Goal: Communication & Community: Participate in discussion

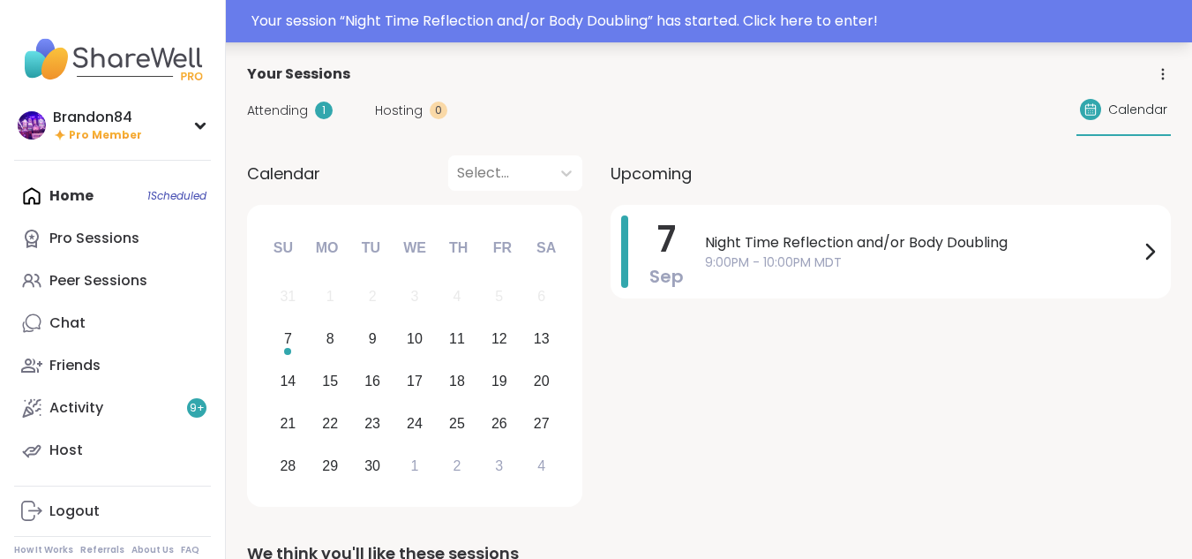
click at [549, 26] on div "Your session “ Night Time Reflection and/or Body Doubling ” has started. Click …" at bounding box center [716, 21] width 930 height 21
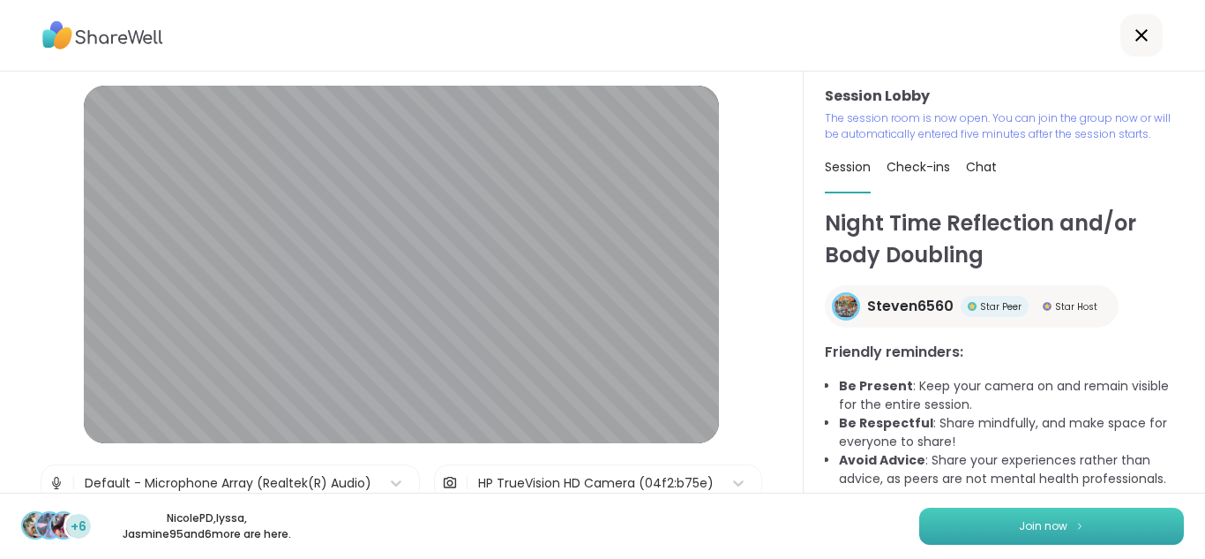
click at [1019, 526] on span "Join now" at bounding box center [1043, 526] width 49 height 16
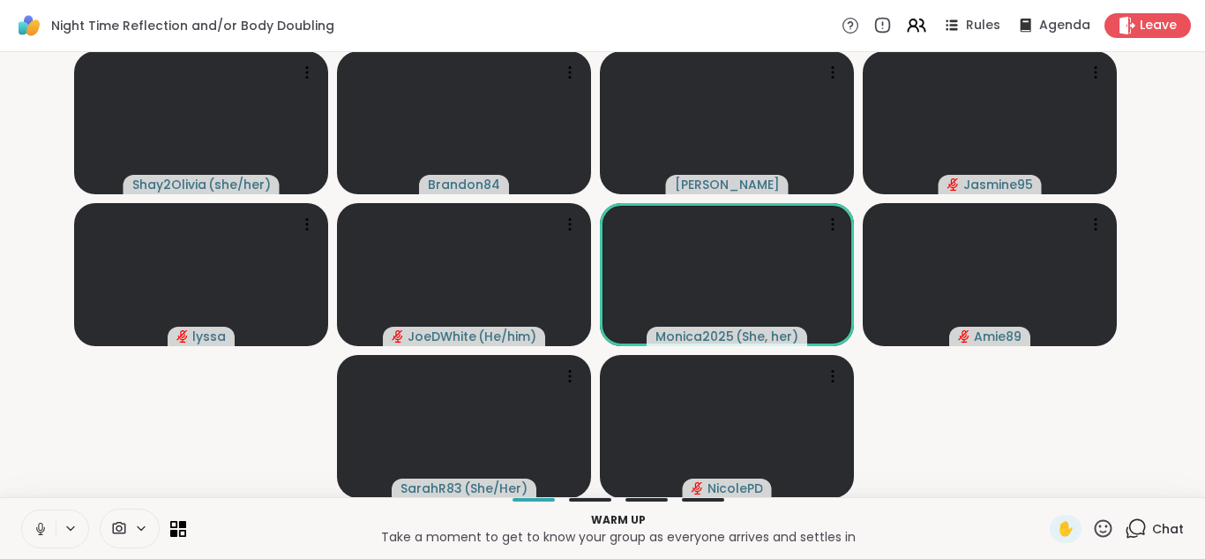
click at [37, 522] on icon at bounding box center [41, 529] width 16 height 16
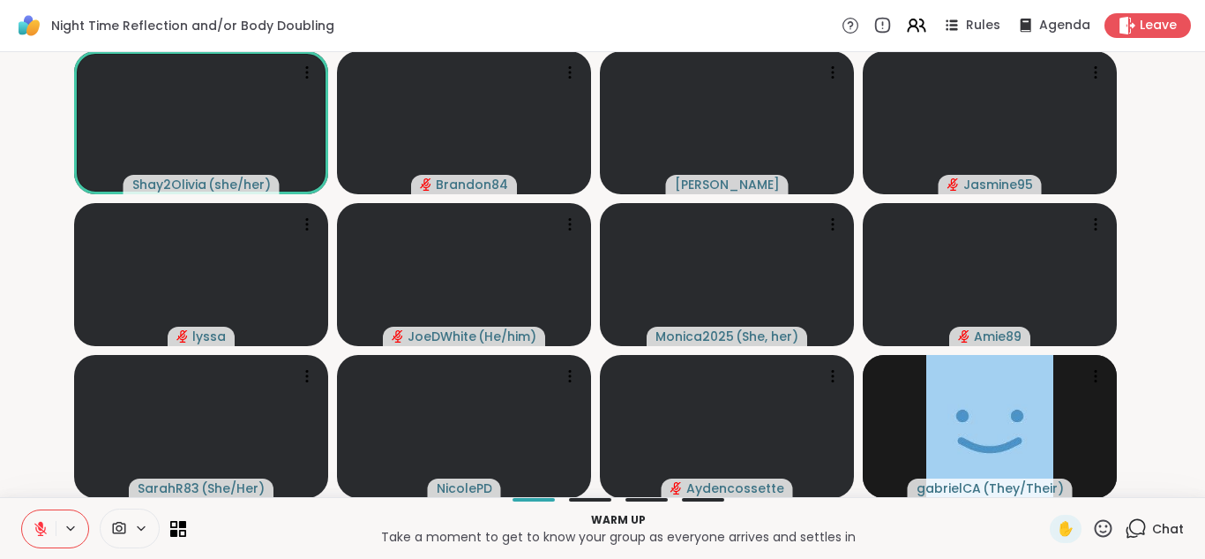
click at [37, 522] on icon at bounding box center [41, 529] width 16 height 16
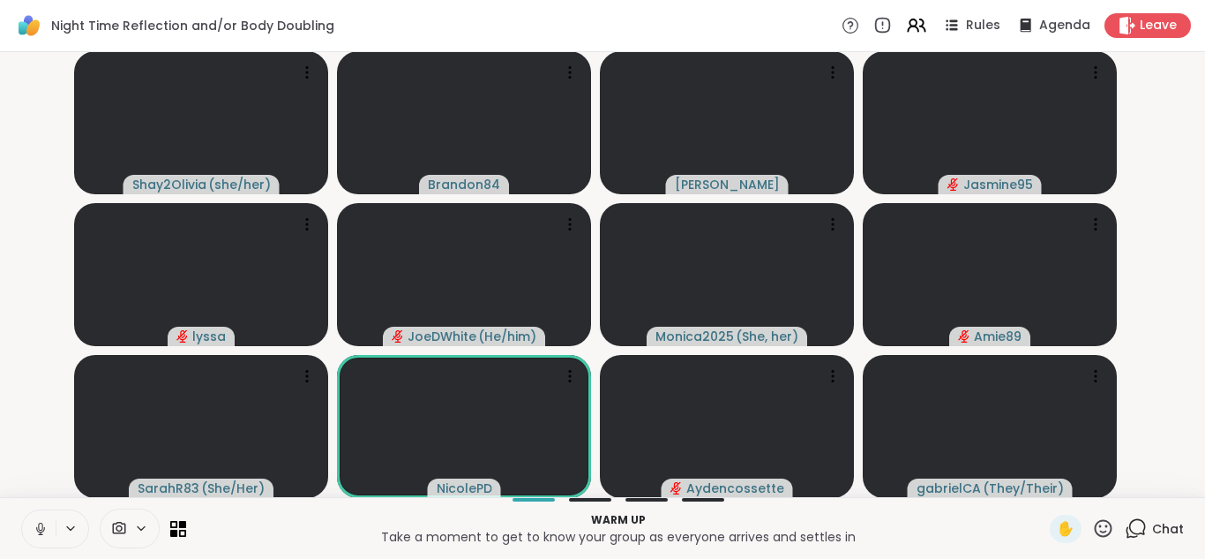
click at [37, 522] on icon at bounding box center [41, 529] width 16 height 16
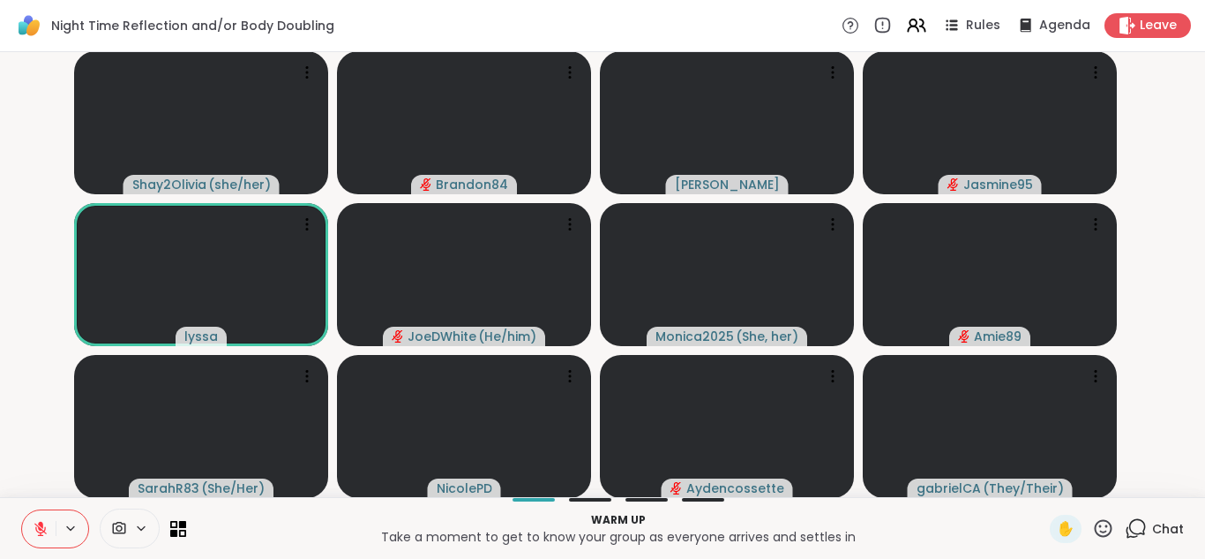
click at [37, 522] on icon at bounding box center [41, 529] width 16 height 16
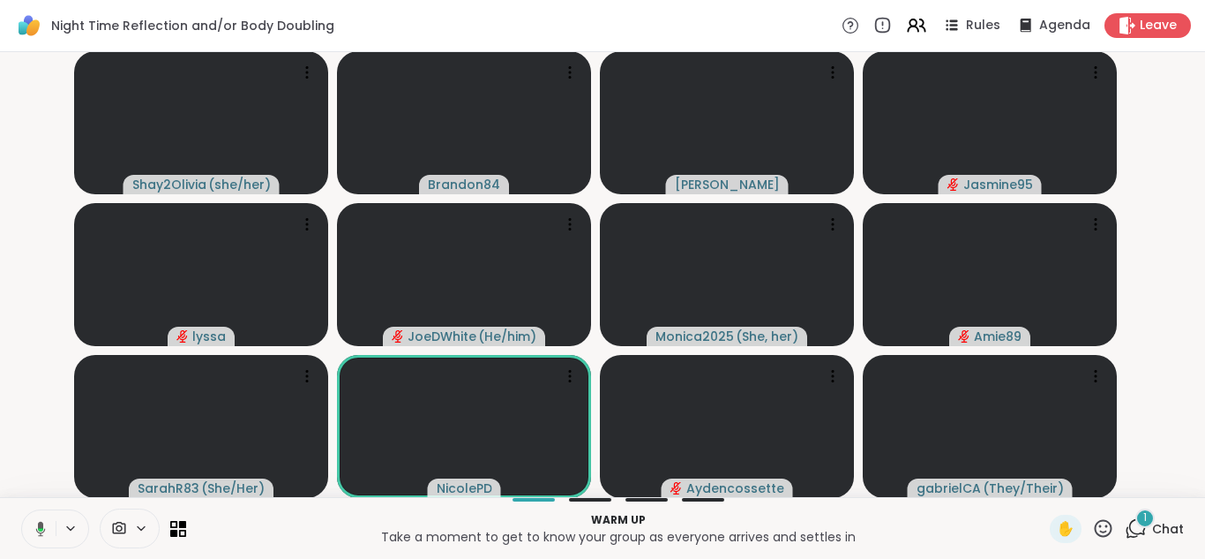
click at [37, 522] on icon at bounding box center [38, 529] width 16 height 16
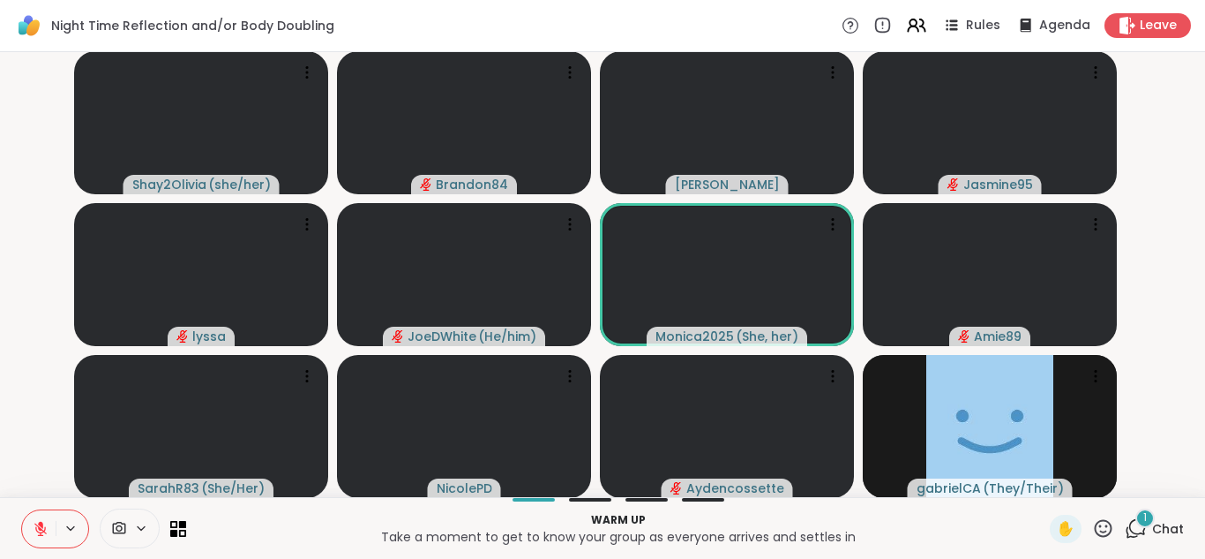
click at [37, 522] on icon at bounding box center [41, 529] width 16 height 16
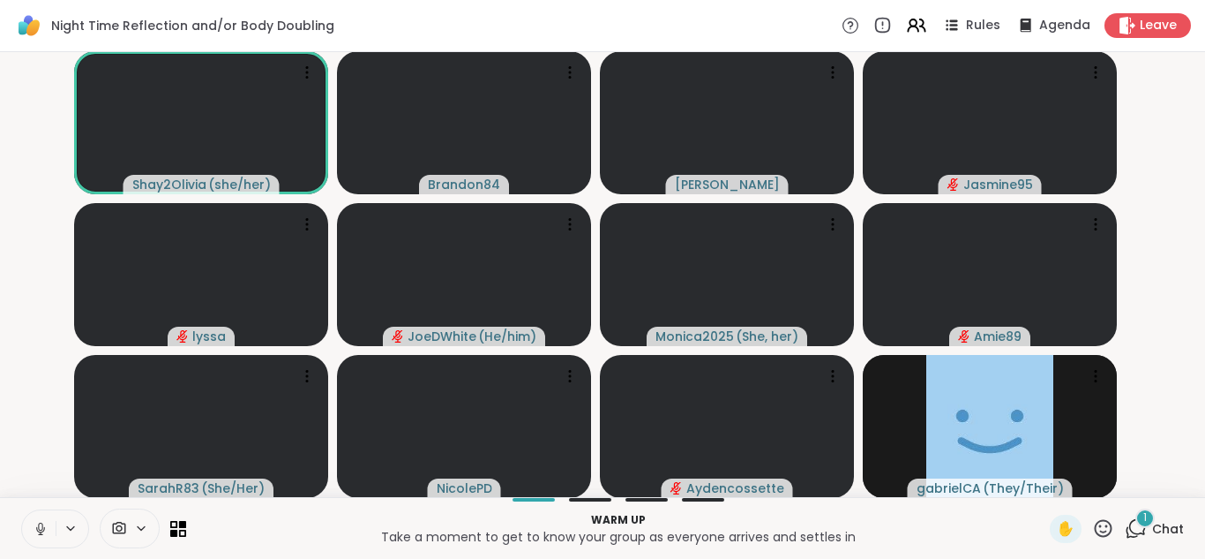
click at [22, 510] on button at bounding box center [39, 528] width 34 height 37
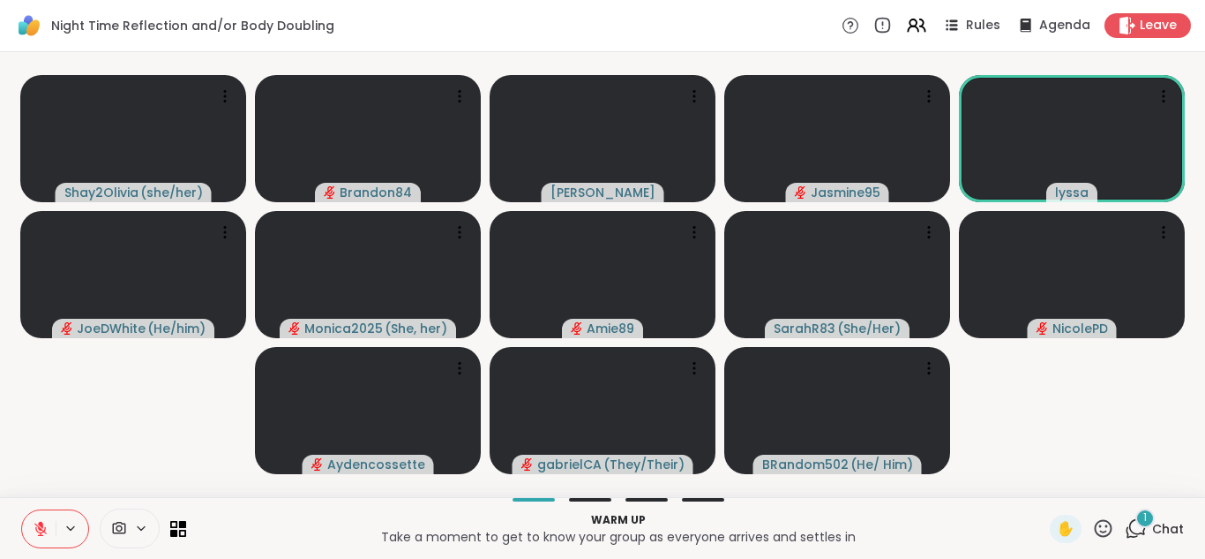
click at [1136, 527] on div "1" at bounding box center [1145, 517] width 19 height 19
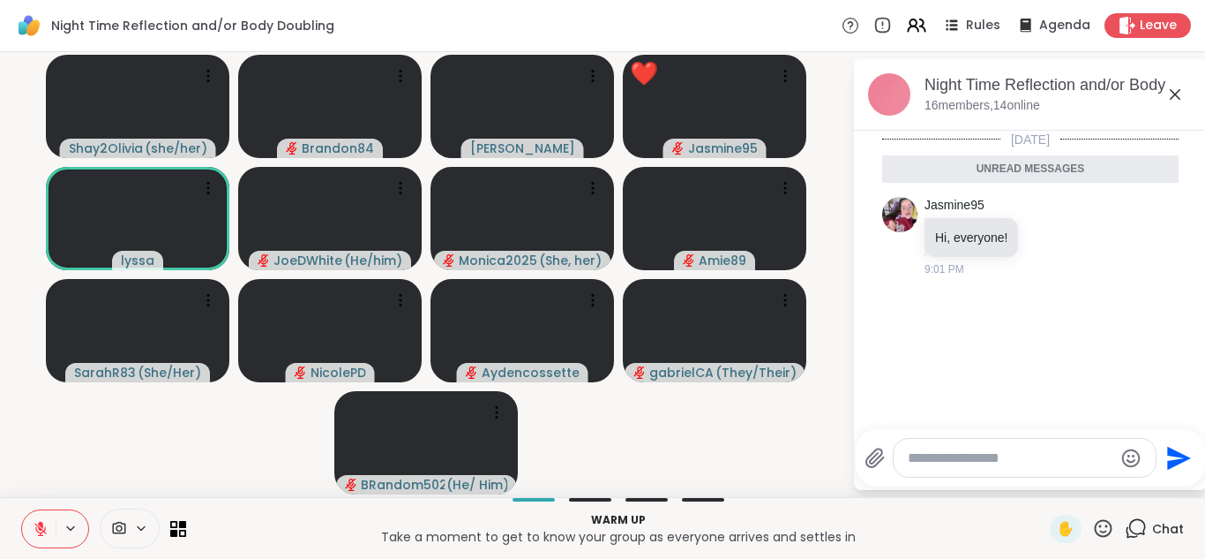
click at [1171, 96] on icon at bounding box center [1175, 94] width 21 height 21
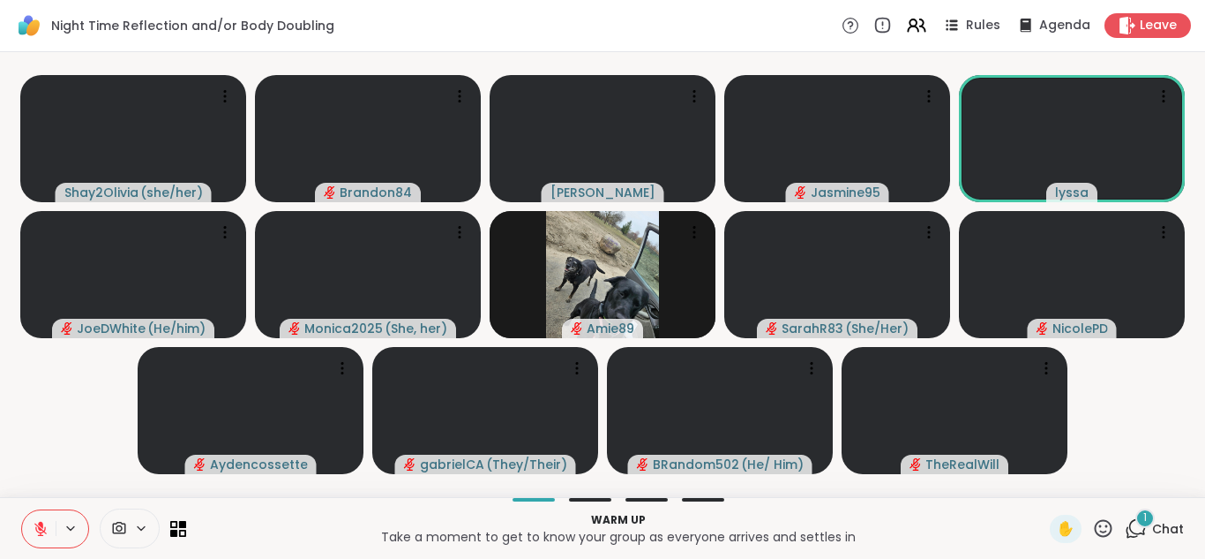
click at [1144, 521] on span "1" at bounding box center [1146, 517] width 4 height 15
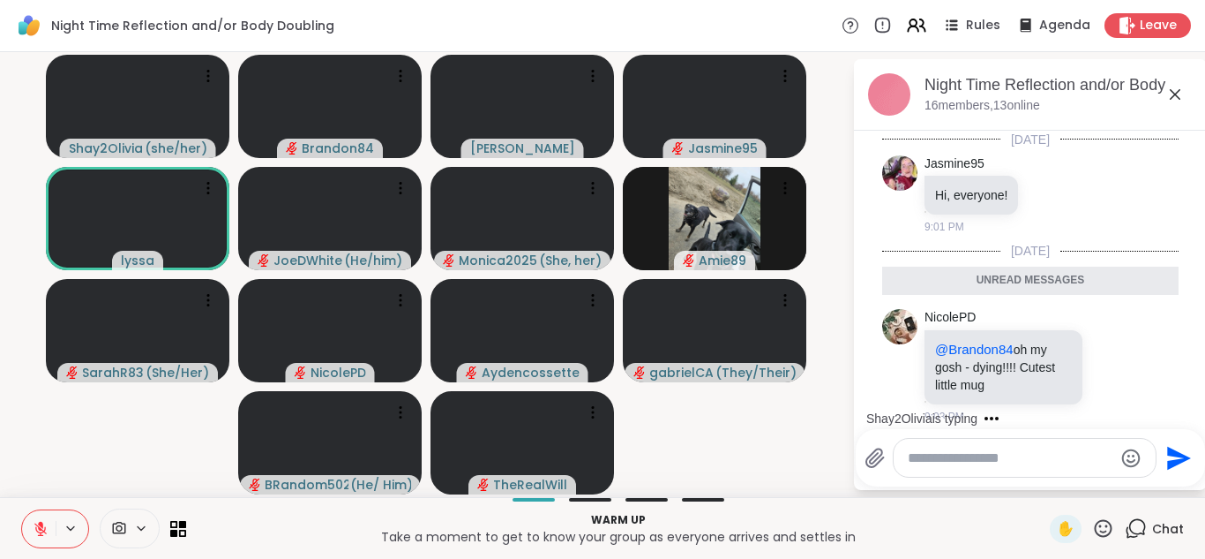
scroll to position [13, 0]
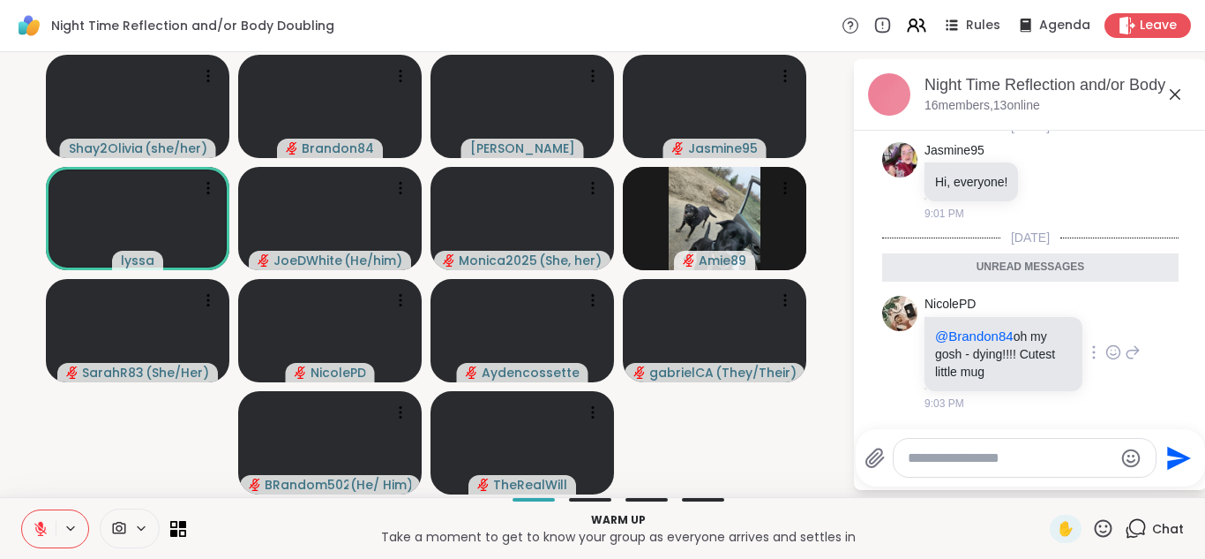
click at [1106, 346] on icon at bounding box center [1114, 352] width 16 height 18
click at [1100, 425] on div "SarahR83 Body may double but ears/voice fully present lol 9:04 PM" at bounding box center [1033, 483] width 216 height 116
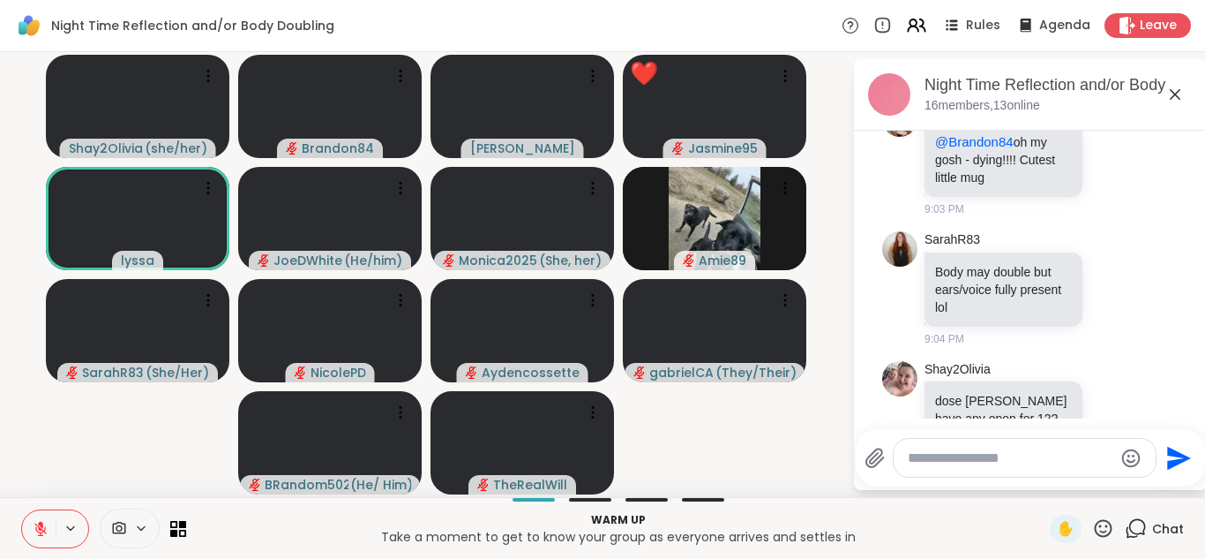
scroll to position [117, 0]
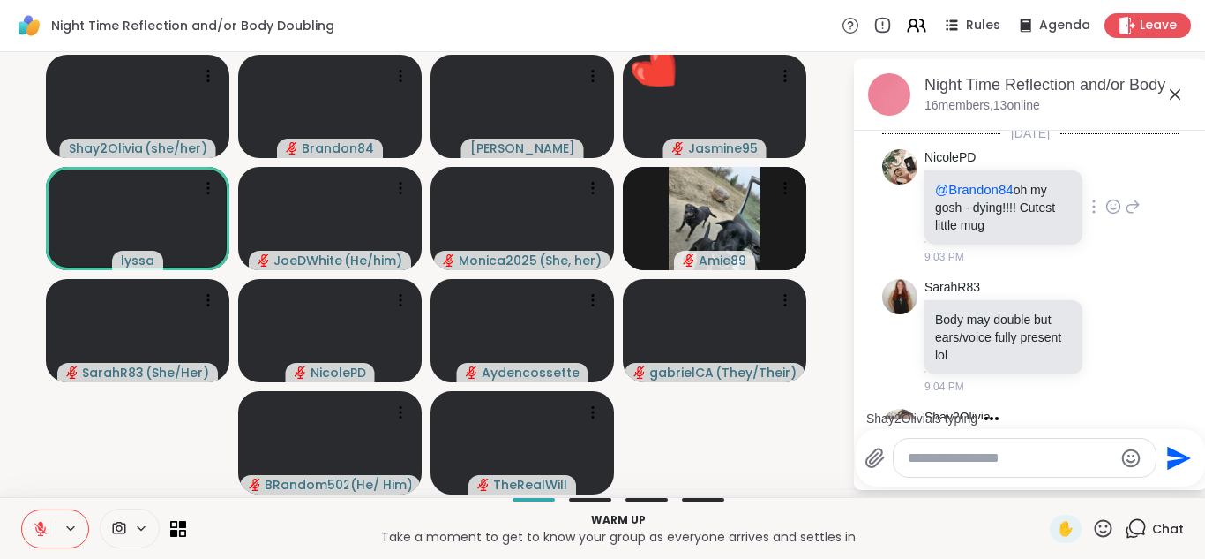
click at [1106, 202] on icon at bounding box center [1114, 207] width 16 height 18
click at [1106, 174] on div "Select Reaction: Heart" at bounding box center [1114, 178] width 16 height 16
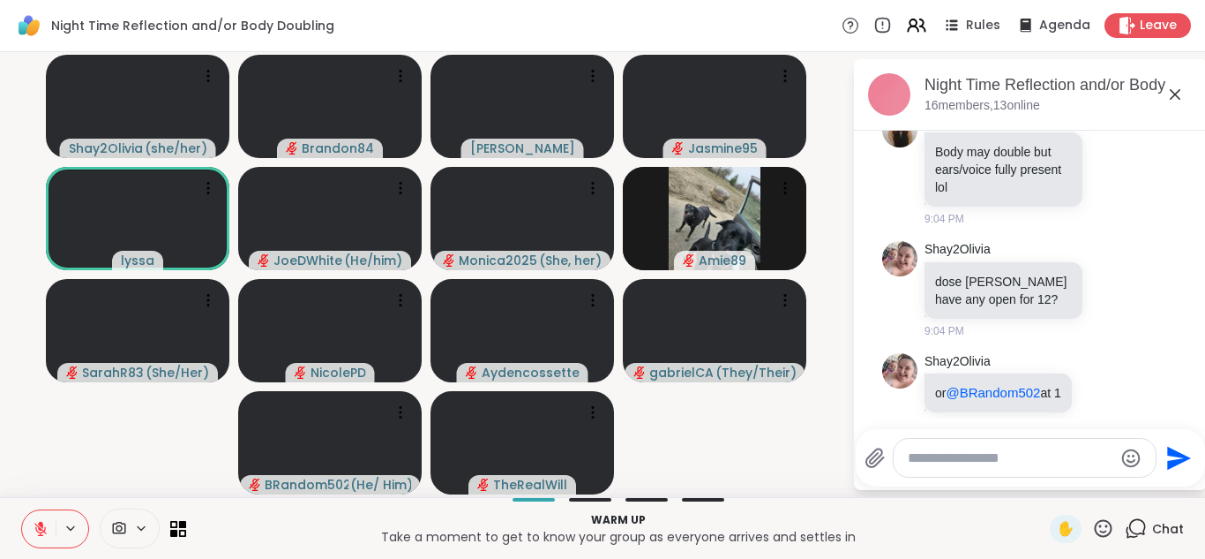
scroll to position [304, 0]
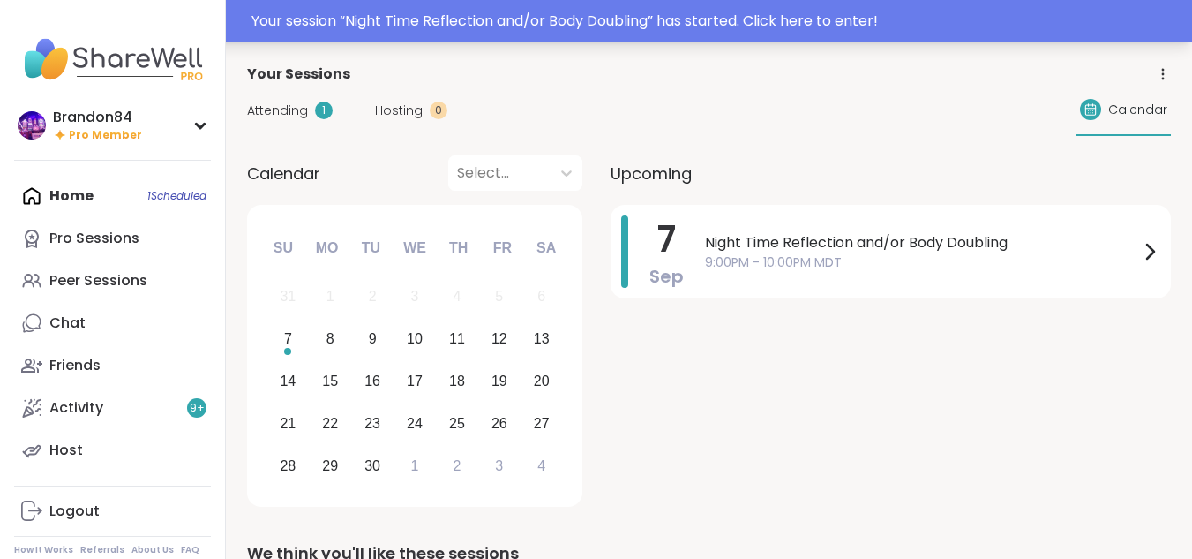
click at [576, 22] on div "Your session “ Night Time Reflection and/or Body Doubling ” has started. Click …" at bounding box center [716, 21] width 930 height 21
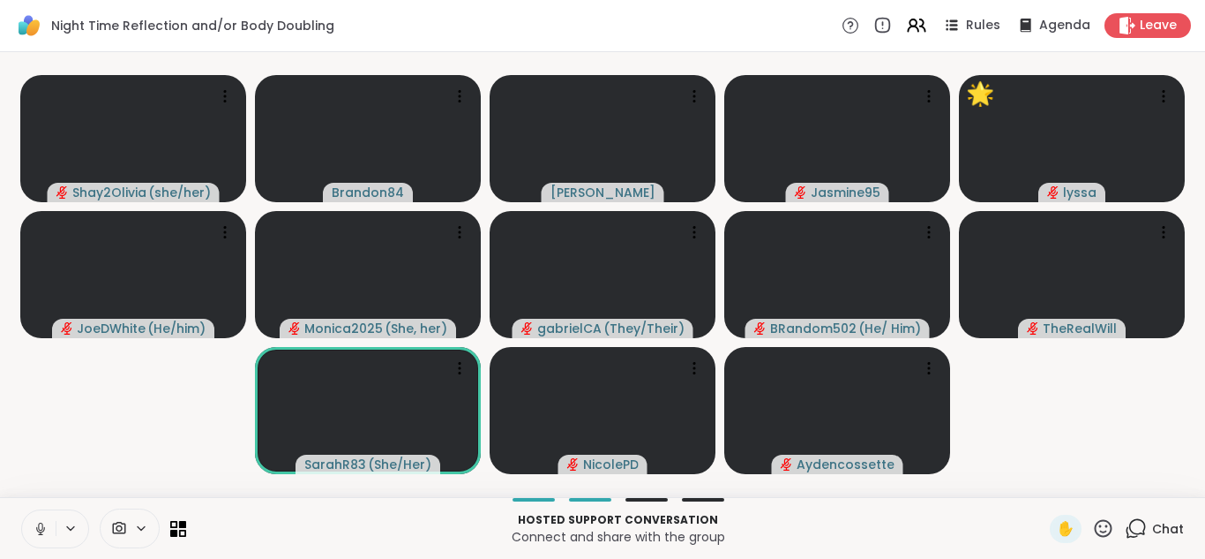
click at [36, 514] on button at bounding box center [39, 528] width 34 height 37
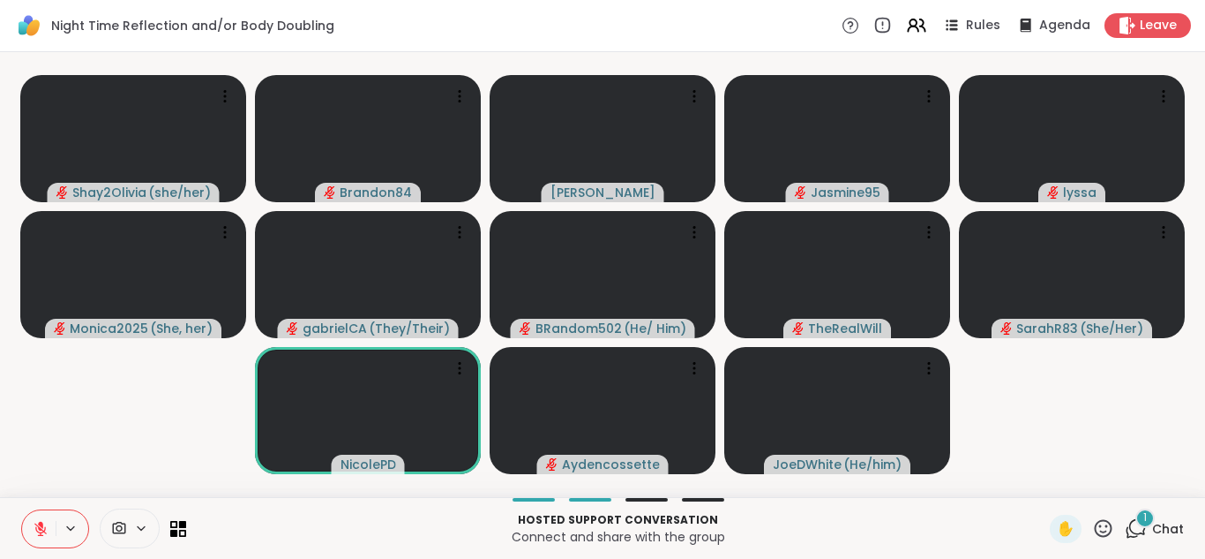
click at [1096, 536] on icon at bounding box center [1103, 528] width 22 height 22
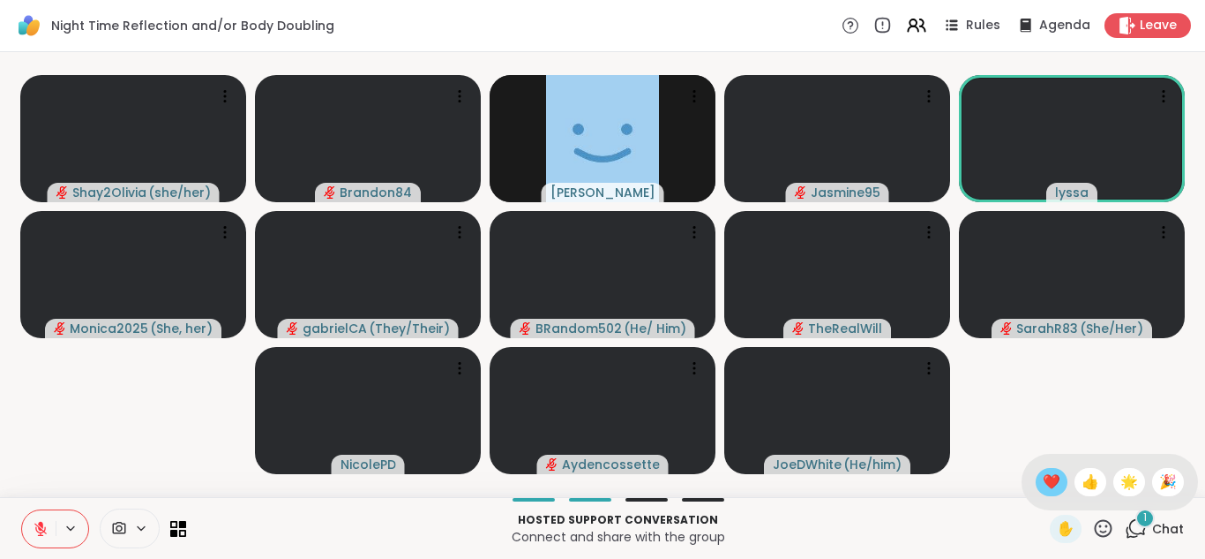
click at [1043, 484] on span "❤️" at bounding box center [1052, 481] width 18 height 21
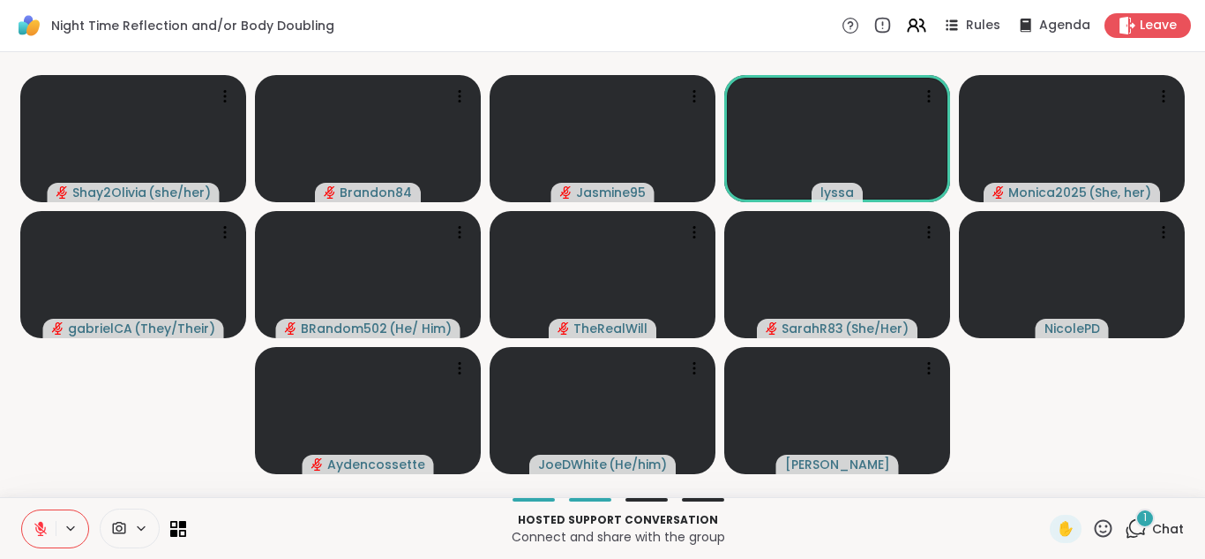
click at [1125, 524] on icon at bounding box center [1136, 528] width 22 height 22
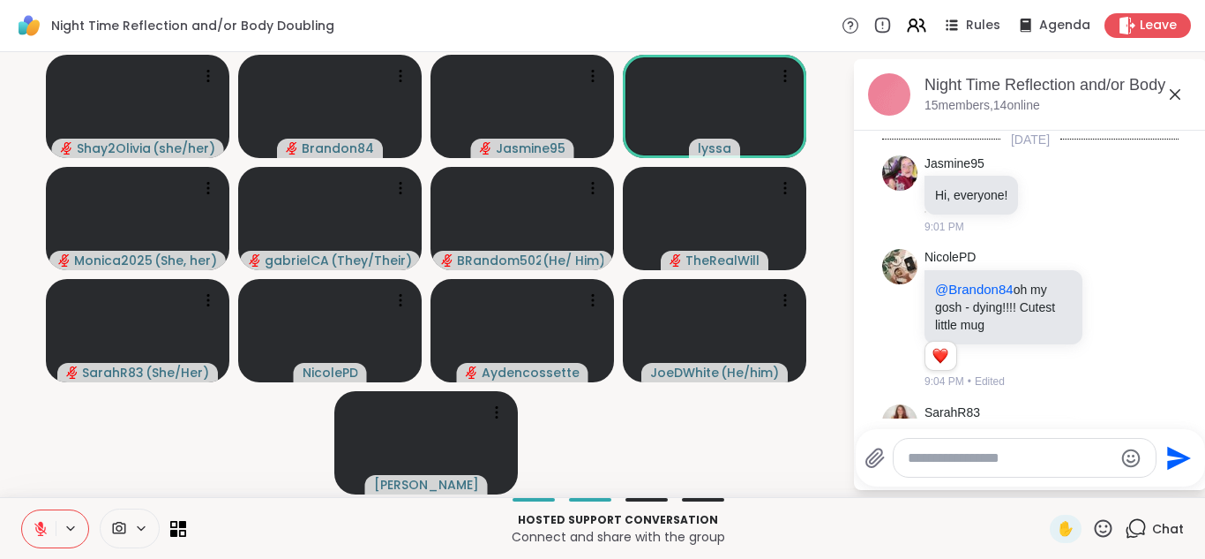
scroll to position [485, 0]
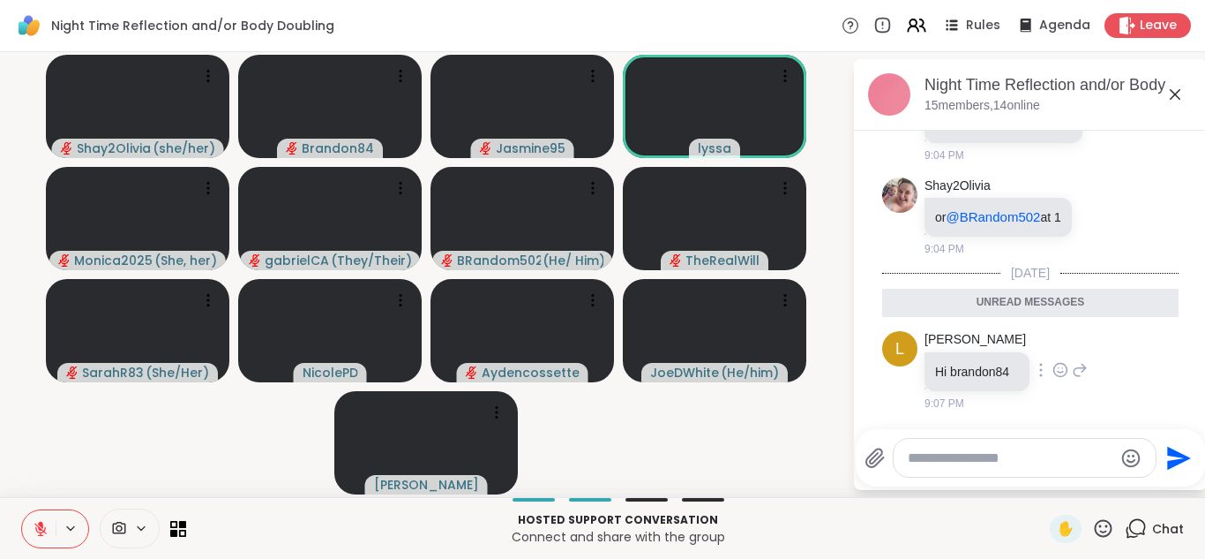
click at [1072, 371] on icon at bounding box center [1080, 369] width 16 height 21
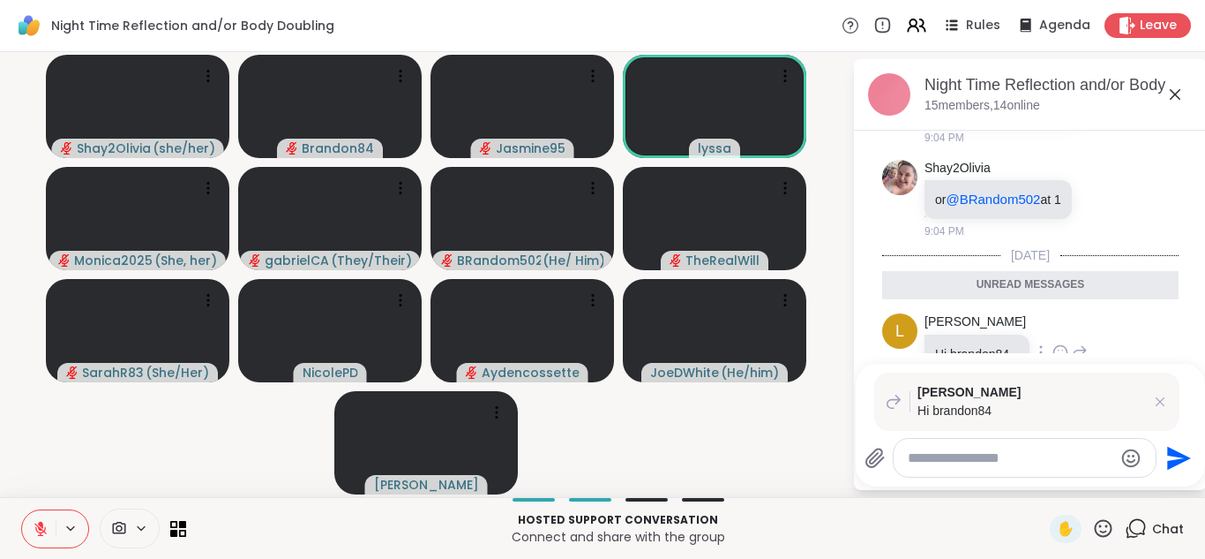
type textarea "*"
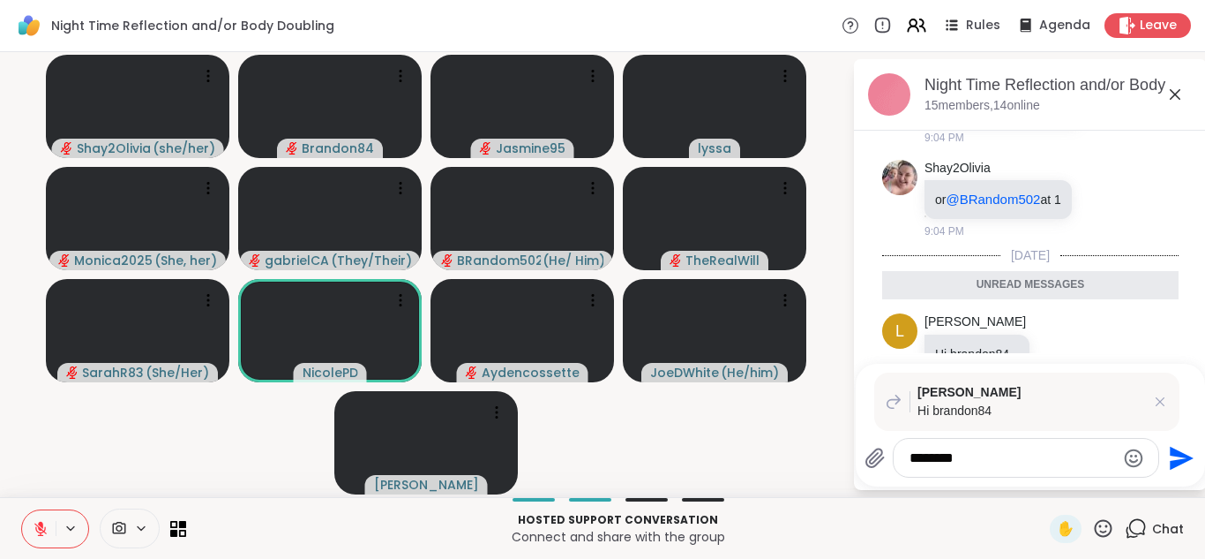
type textarea "********"
click at [1168, 457] on icon "Send" at bounding box center [1180, 458] width 28 height 28
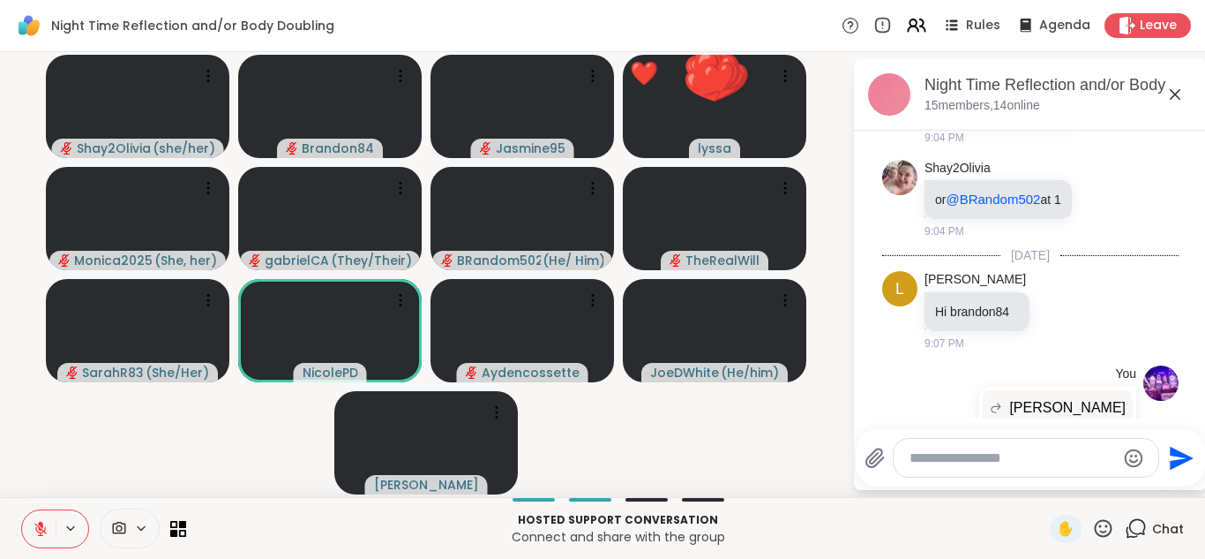
scroll to position [597, 0]
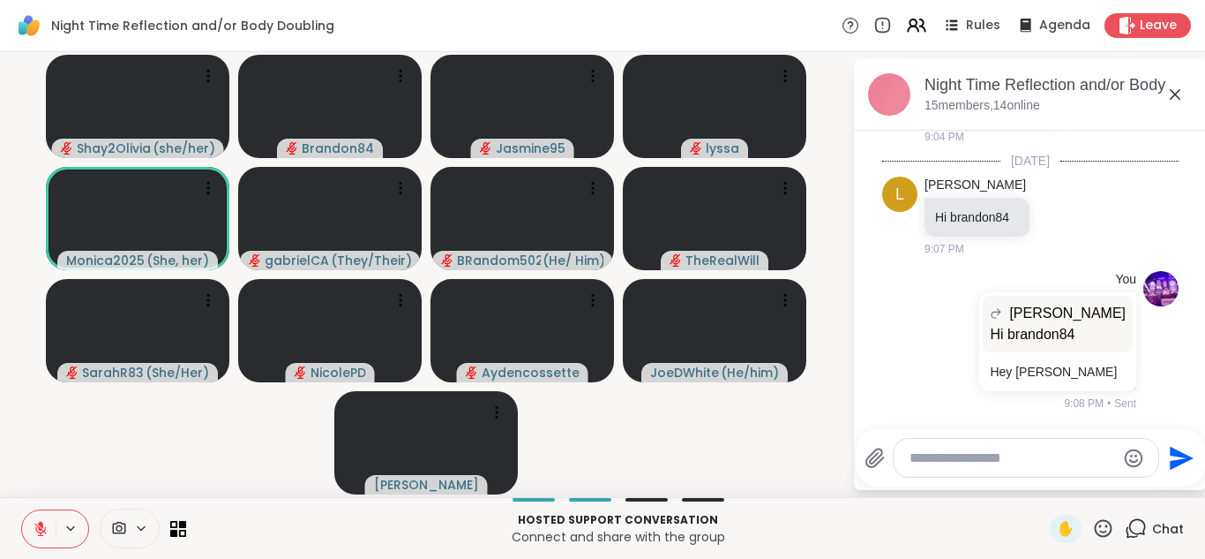
click at [1098, 521] on icon at bounding box center [1103, 528] width 22 height 22
click at [1043, 478] on span "❤️" at bounding box center [1052, 481] width 18 height 21
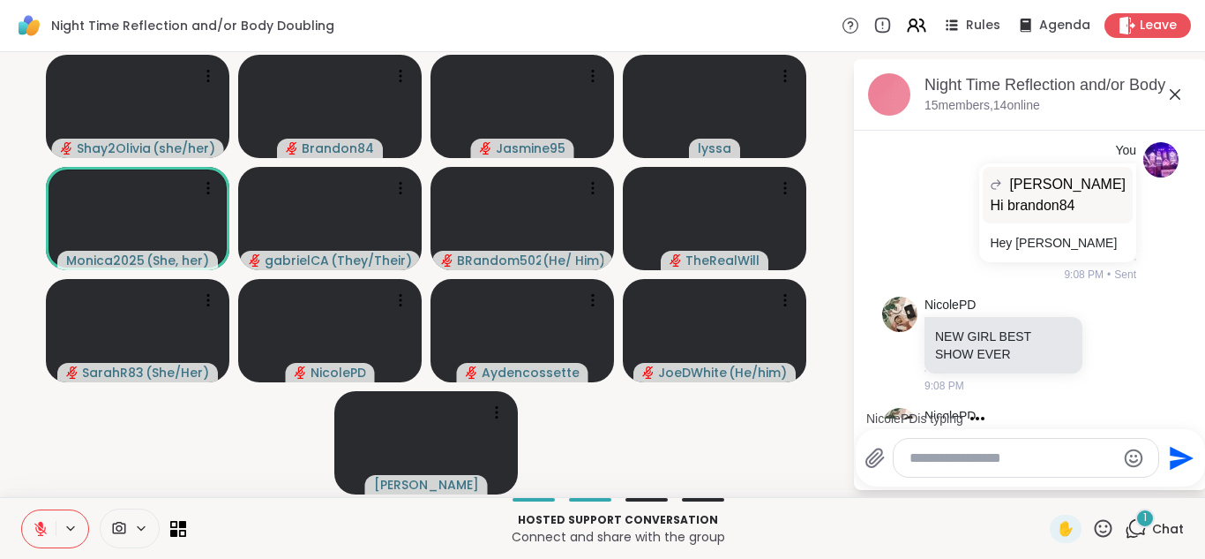
scroll to position [803, 0]
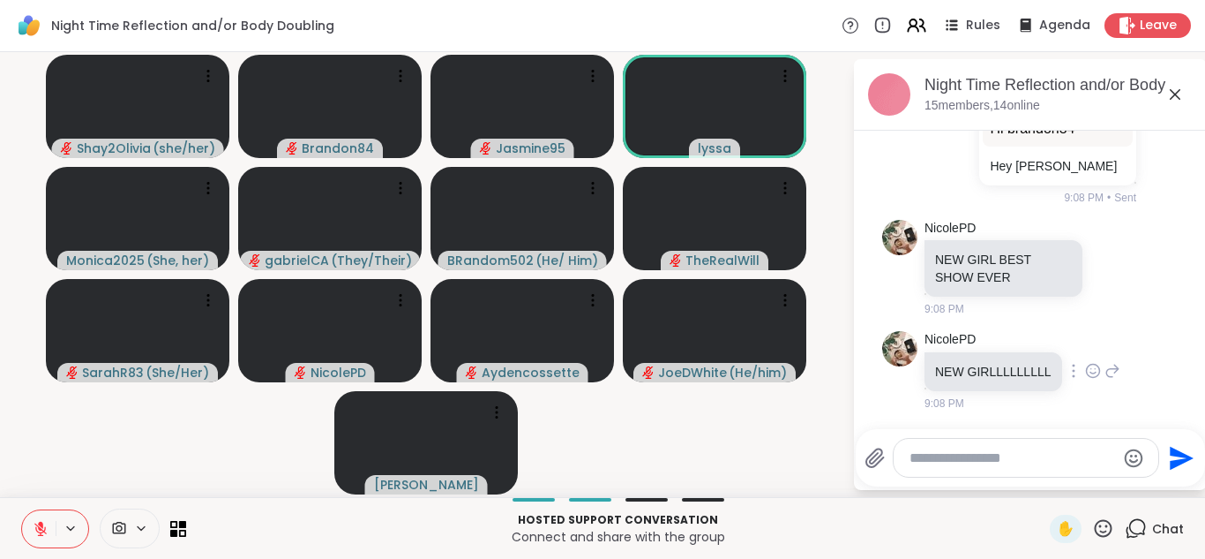
click at [1085, 363] on icon at bounding box center [1093, 371] width 16 height 18
click at [1085, 334] on div "Select Reaction: Heart" at bounding box center [1093, 342] width 16 height 16
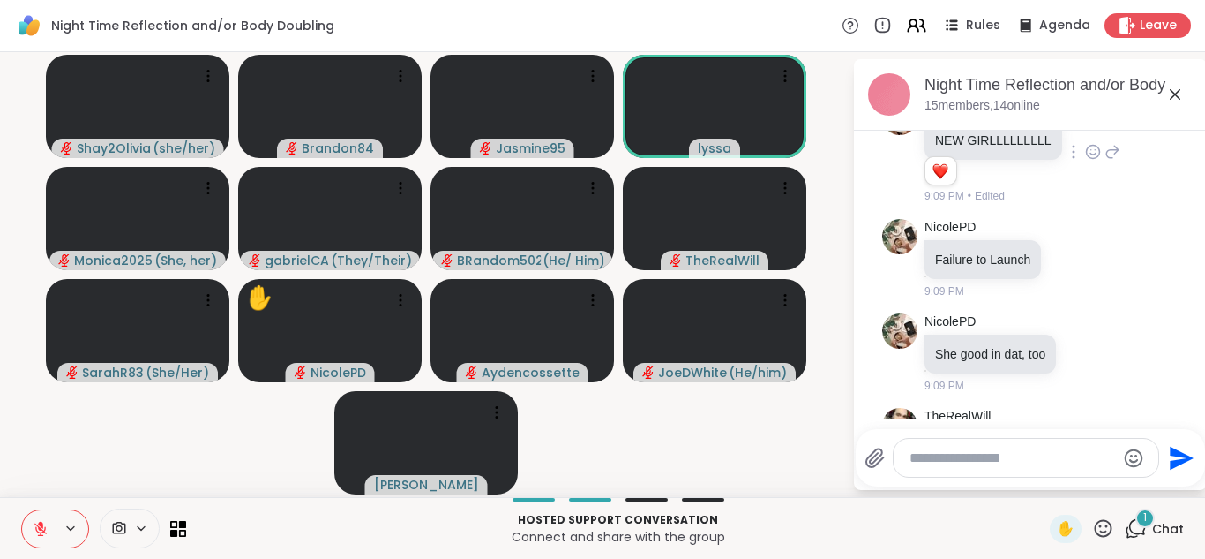
scroll to position [1145, 0]
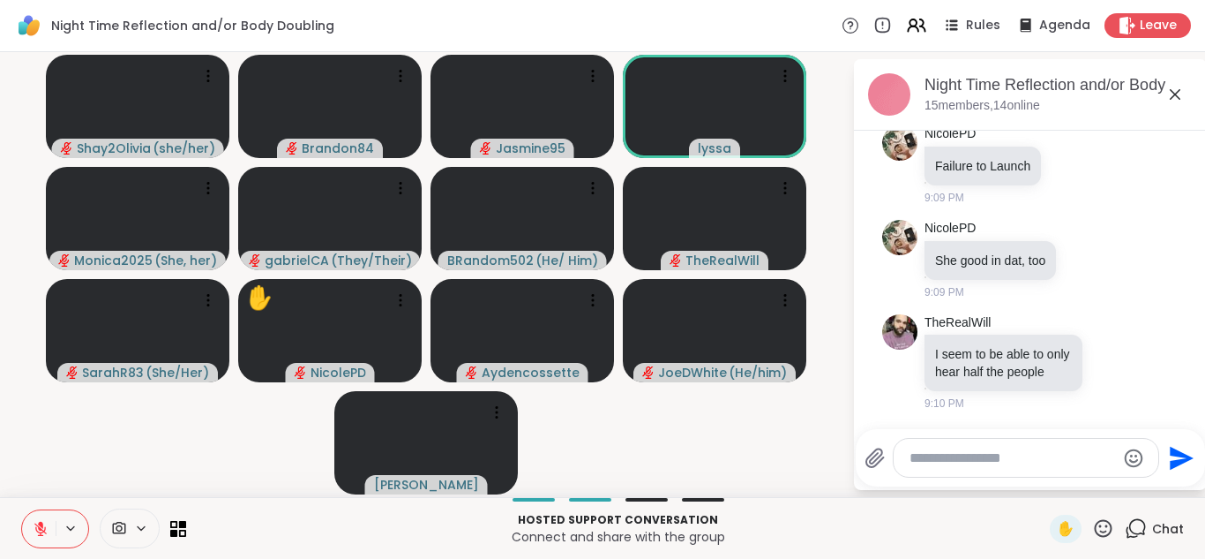
click at [32, 528] on button at bounding box center [39, 528] width 34 height 37
click at [22, 510] on button at bounding box center [39, 528] width 34 height 37
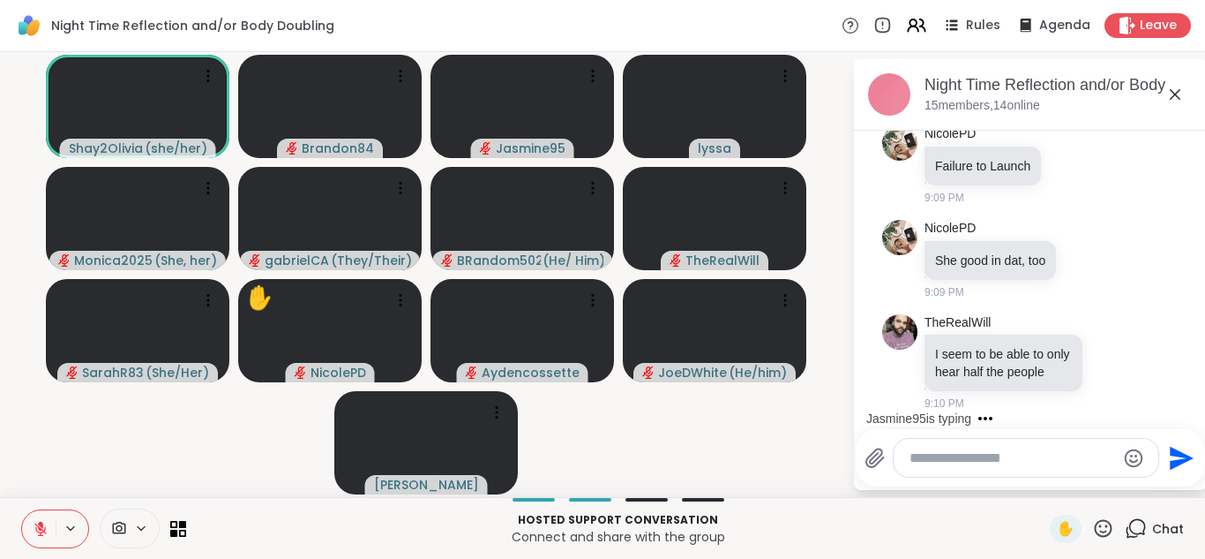
click at [22, 510] on button at bounding box center [39, 528] width 34 height 37
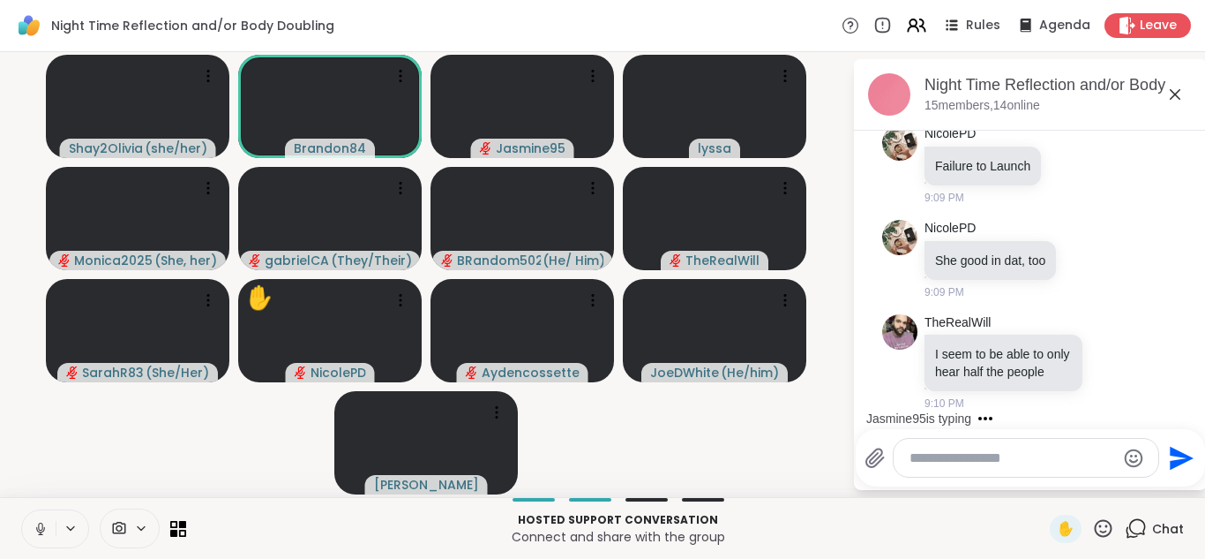
click at [22, 510] on button at bounding box center [39, 528] width 34 height 37
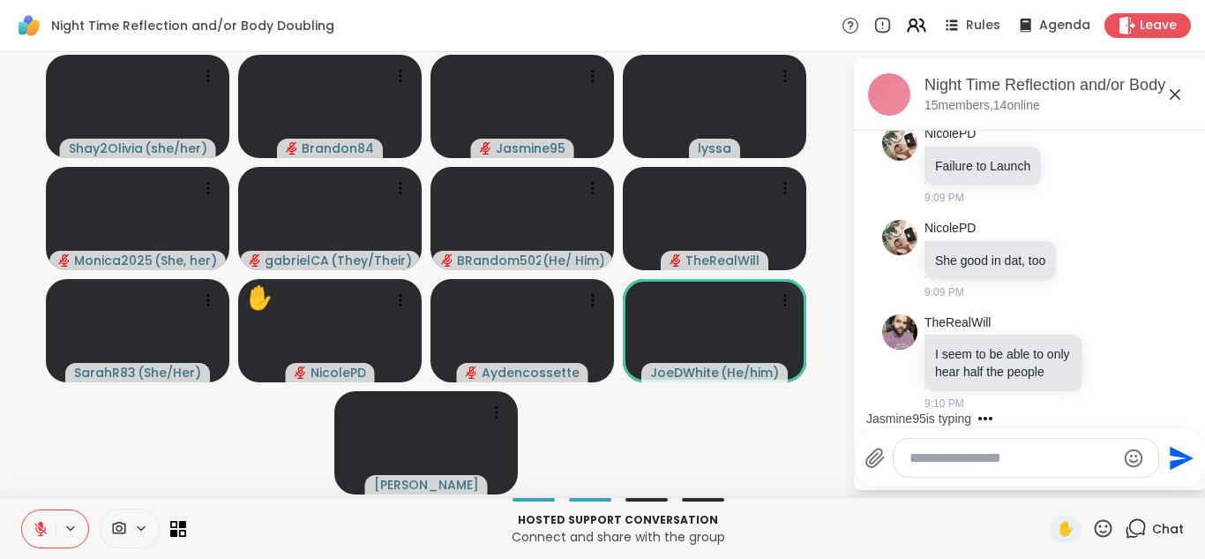
click at [22, 510] on button at bounding box center [39, 528] width 34 height 37
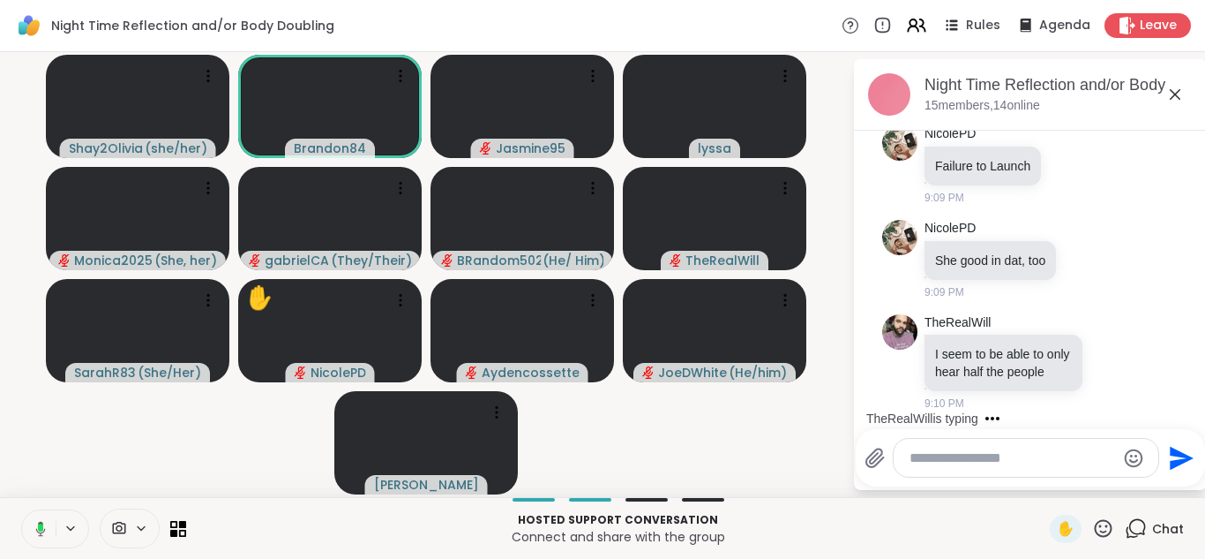
click at [19, 510] on button at bounding box center [37, 528] width 36 height 37
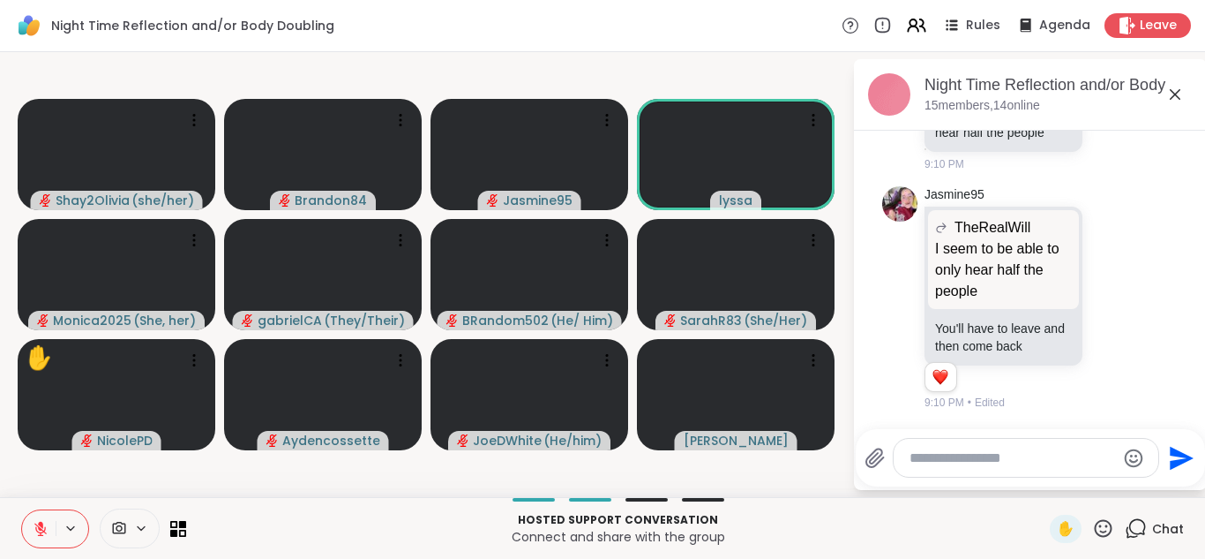
scroll to position [1410, 0]
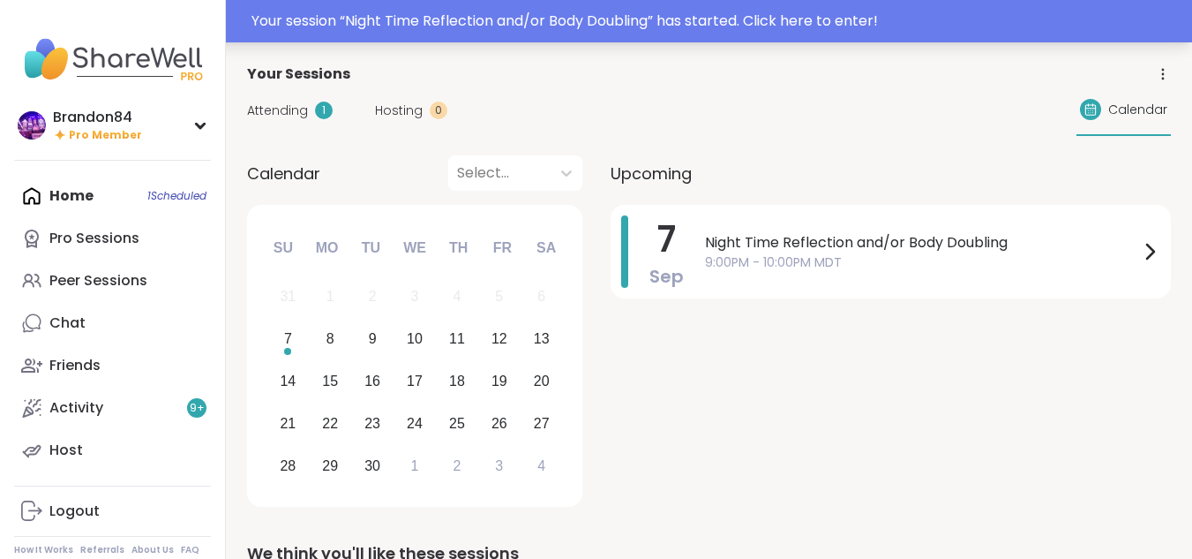
click at [549, 14] on div "Your session “ Night Time Reflection and/or Body Doubling ” has started. Click …" at bounding box center [716, 21] width 930 height 21
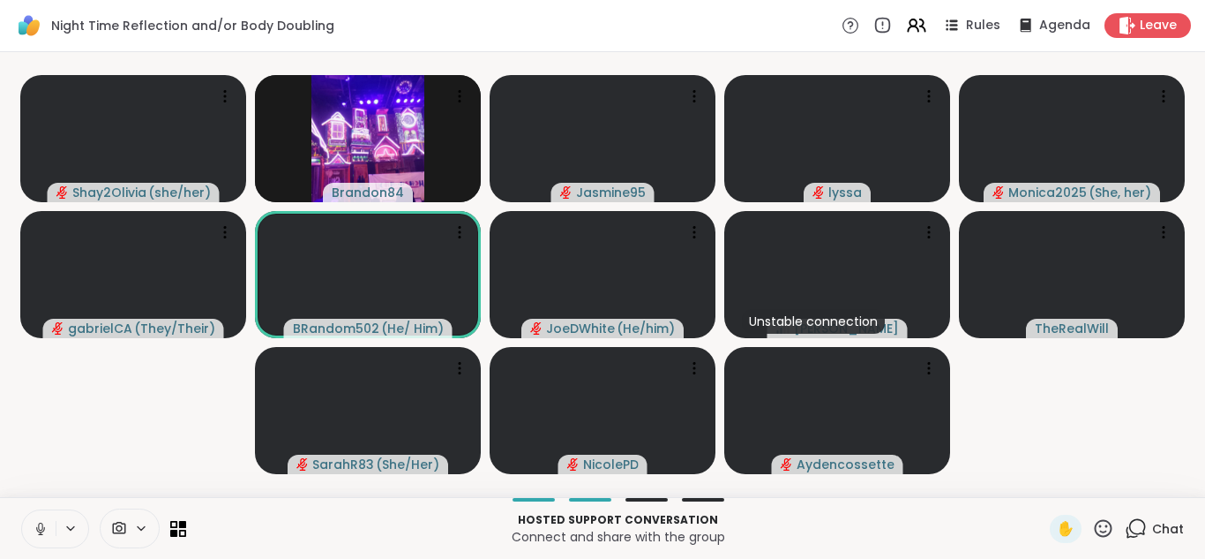
click at [36, 522] on icon at bounding box center [41, 529] width 16 height 16
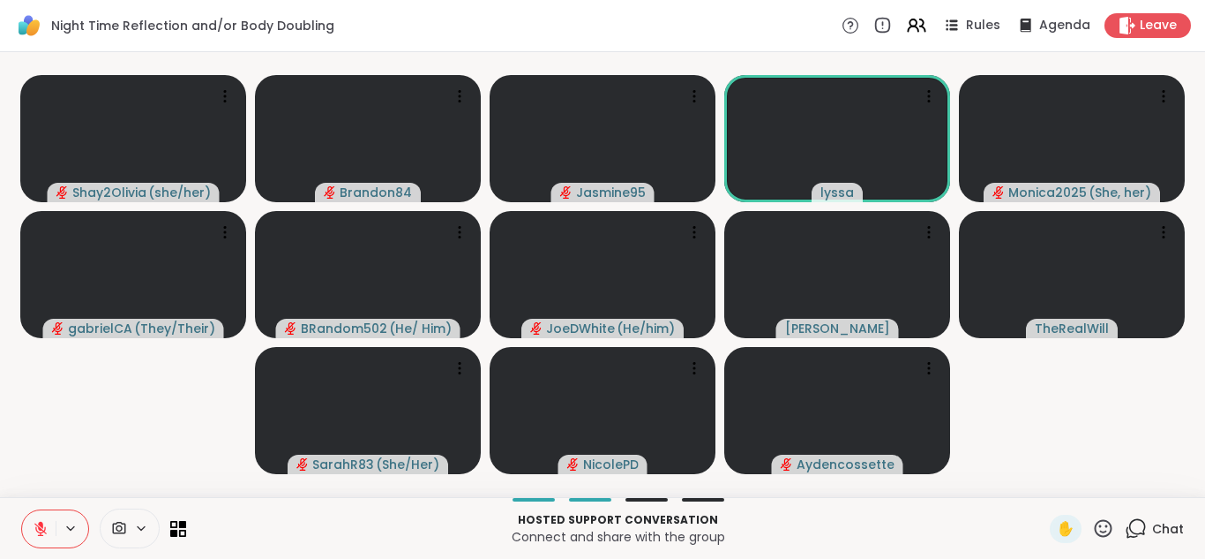
click at [22, 510] on button at bounding box center [39, 528] width 34 height 37
click at [36, 524] on icon at bounding box center [41, 529] width 16 height 16
